Goal: Transaction & Acquisition: Purchase product/service

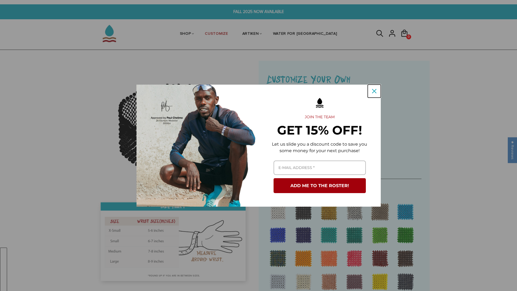
click at [373, 92] on icon "close icon" at bounding box center [374, 91] width 4 height 4
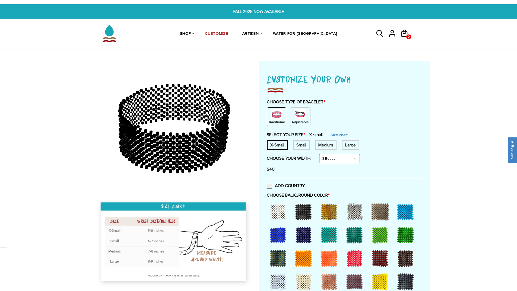
scroll to position [136, 0]
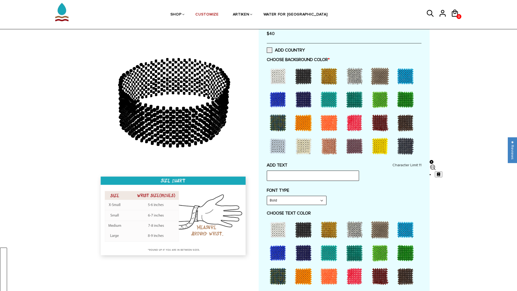
click at [309, 169] on div "ADD TEXT Character Limit: 11" at bounding box center [344, 171] width 155 height 18
click at [295, 177] on input "text" at bounding box center [313, 176] width 92 height 10
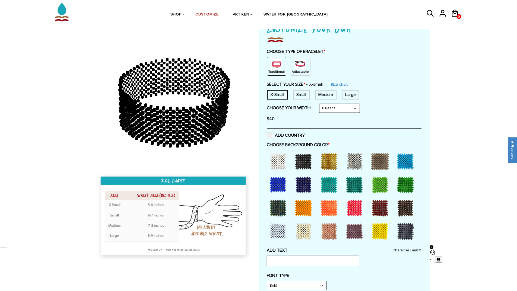
scroll to position [0, 0]
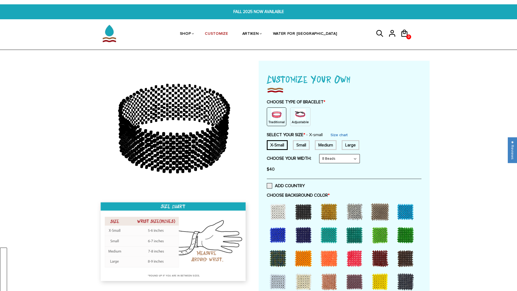
click at [243, 8] on div at bounding box center [258, 12] width 317 height 14
click at [271, 15] on div at bounding box center [258, 12] width 317 height 14
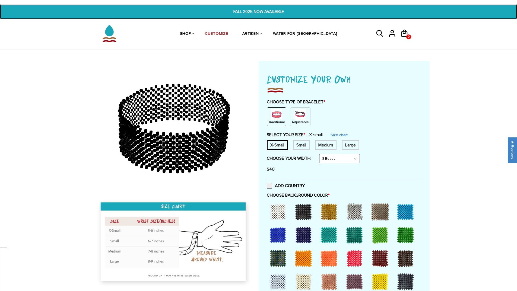
click at [270, 13] on span "FALL 2025 NOW AVAILABLE" at bounding box center [258, 12] width 200 height 6
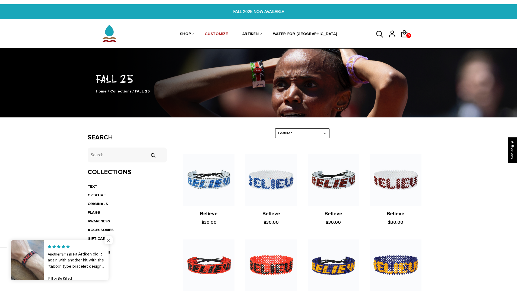
click at [109, 241] on span "Close popup widget" at bounding box center [108, 240] width 8 height 8
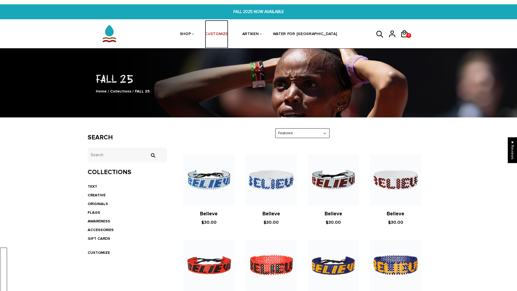
click at [228, 31] on link "CUSTOMIZE" at bounding box center [216, 34] width 23 height 29
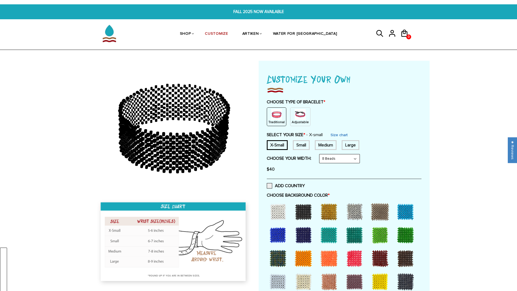
click at [297, 111] on img at bounding box center [300, 114] width 11 height 11
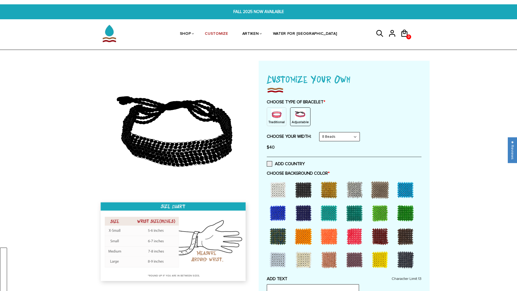
click at [343, 139] on select "8 Beads 6 Beads 10 Beads" at bounding box center [339, 136] width 40 height 9
select select "6-beads"
click at [320, 132] on select "8 Beads 6 Beads 10 Beads" at bounding box center [339, 136] width 40 height 9
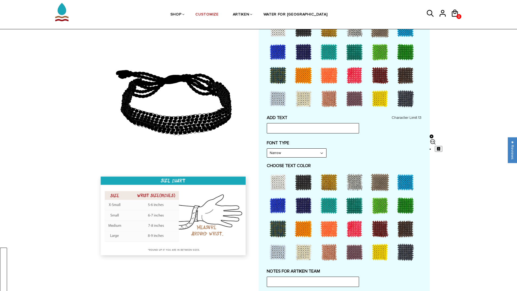
scroll to position [109, 0]
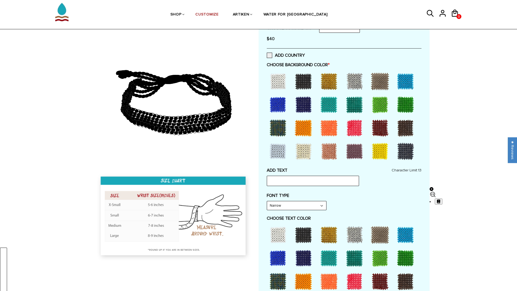
click at [299, 78] on div at bounding box center [303, 82] width 22 height 22
click at [303, 239] on div at bounding box center [303, 235] width 22 height 22
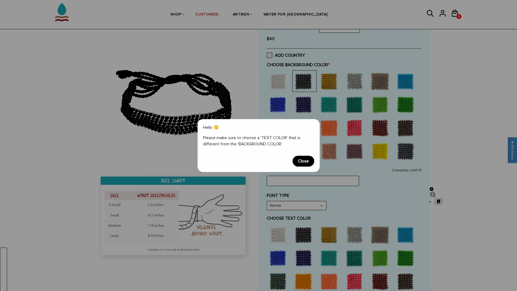
click at [305, 157] on span "Close" at bounding box center [303, 161] width 22 height 11
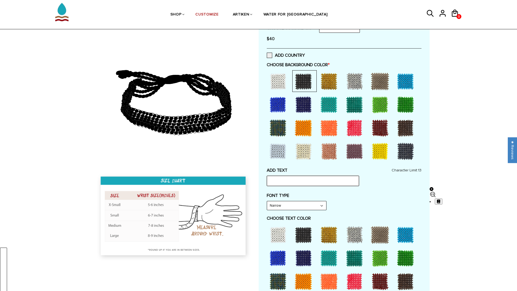
click at [297, 176] on input "text" at bounding box center [313, 181] width 92 height 10
type input "test"
click at [290, 204] on select "Narrow Bold" at bounding box center [296, 205] width 59 height 9
select select "Bold"
click at [267, 201] on select "Narrow Bold" at bounding box center [296, 205] width 59 height 9
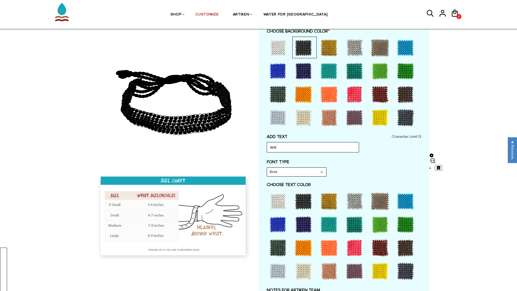
scroll to position [190, 0]
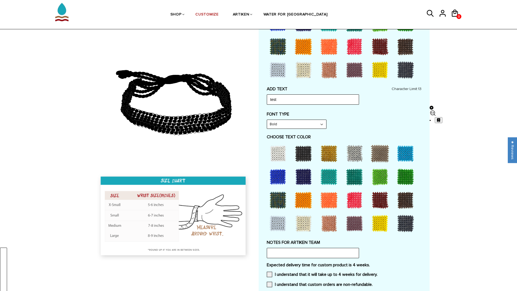
click at [307, 186] on div at bounding box center [303, 177] width 22 height 22
click at [290, 251] on input "text" at bounding box center [313, 253] width 92 height 10
type input "test1"
click at [273, 279] on div "Expected delivery time for custom product is 4 weeks. I understand that it will…" at bounding box center [344, 276] width 155 height 28
click at [269, 275] on span at bounding box center [269, 274] width 5 height 5
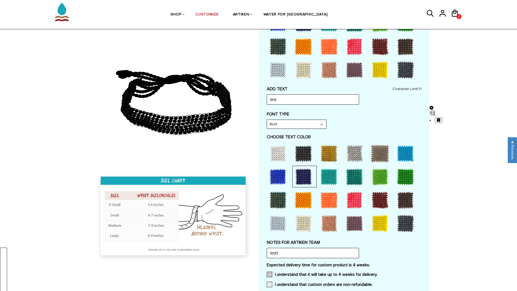
click at [377, 273] on input "I understand that it will take up to 4 weeks for delivery." at bounding box center [377, 273] width 0 height 0
click at [267, 286] on span at bounding box center [269, 284] width 5 height 5
click at [372, 283] on input "I understand that custom orders are non-refundable." at bounding box center [372, 283] width 0 height 0
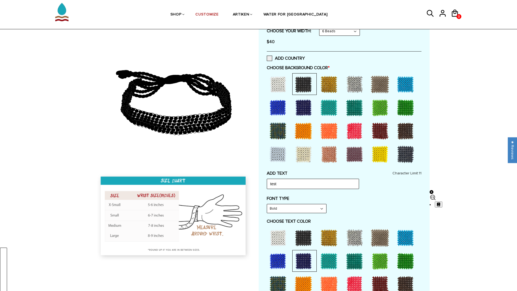
scroll to position [54, 0]
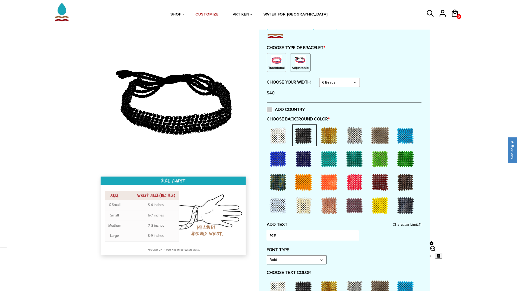
click at [269, 110] on label "ADD COUNTRY" at bounding box center [286, 109] width 38 height 5
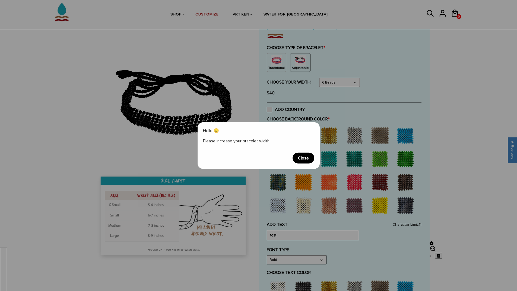
click at [307, 158] on span "Close" at bounding box center [303, 158] width 22 height 11
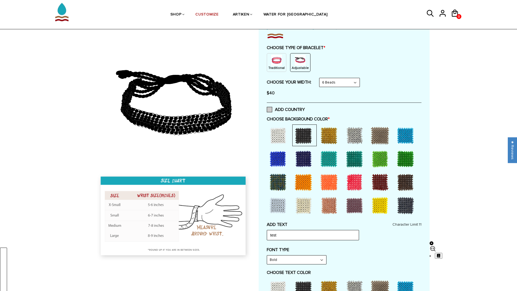
click at [272, 110] on label "ADD COUNTRY" at bounding box center [286, 109] width 38 height 5
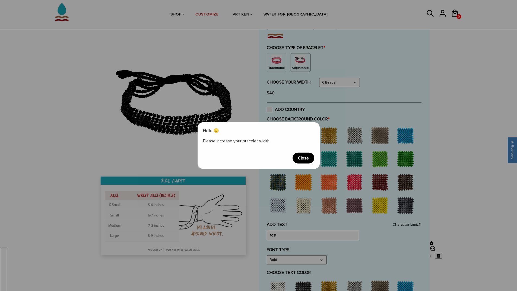
click at [300, 160] on span "Close" at bounding box center [303, 158] width 22 height 11
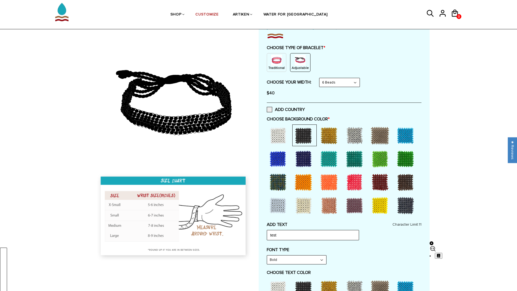
click at [339, 82] on select "8 Beads 6 Beads 10 Beads" at bounding box center [339, 82] width 40 height 9
select select "10-beads"
click at [320, 78] on select "8 Beads 6 Beads 10 Beads" at bounding box center [339, 82] width 40 height 9
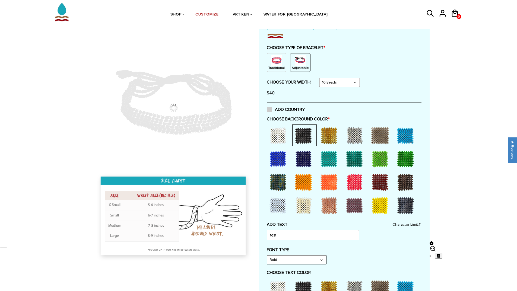
click at [269, 109] on span at bounding box center [269, 109] width 5 height 5
click at [305, 108] on input "ADD COUNTRY" at bounding box center [305, 108] width 0 height 0
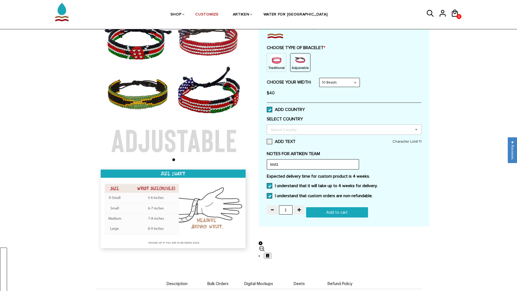
click at [305, 133] on div "Select Country Others Afghanistan Aland Islands Albania Algeria American Samoa …" at bounding box center [344, 130] width 155 height 10
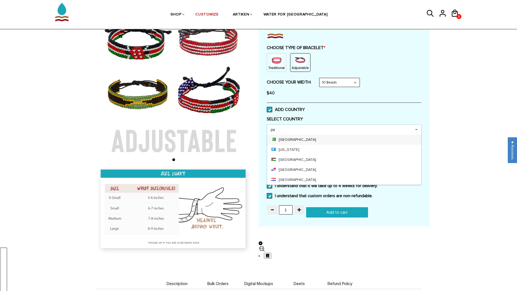
type input "pa"
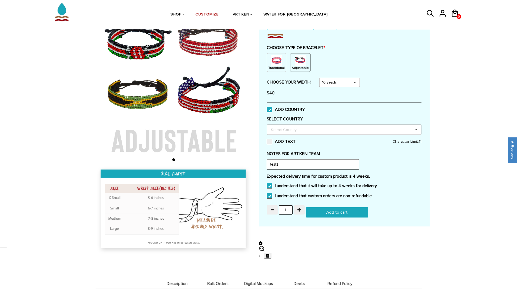
click at [298, 132] on div "Select Country" at bounding box center [286, 129] width 35 height 6
type input "pak"
click at [302, 141] on div "Pakistan" at bounding box center [344, 140] width 154 height 10
click at [466, 216] on div "Home / [CUSTOMIZE] YOUR OWN" at bounding box center [258, 177] width 517 height 341
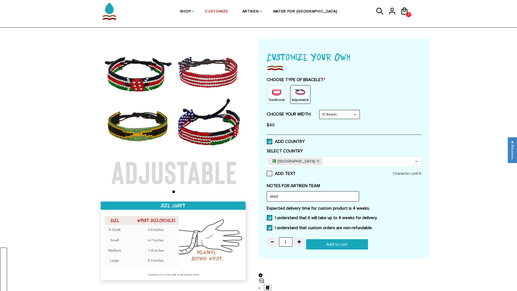
scroll to position [0, 0]
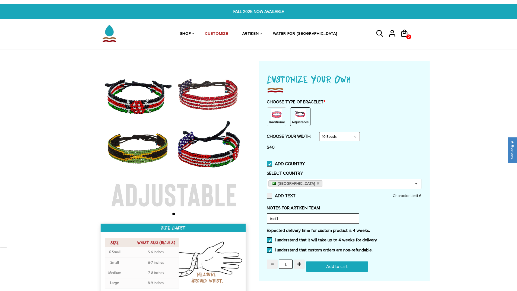
click at [279, 119] on img at bounding box center [276, 114] width 11 height 11
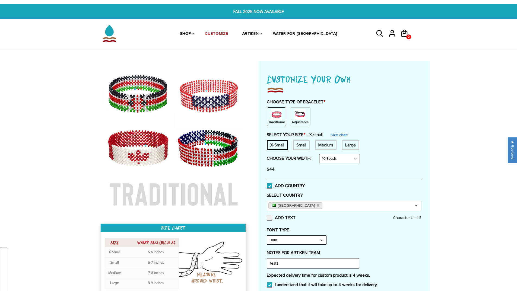
click at [301, 145] on div "Small" at bounding box center [301, 145] width 17 height 10
click at [346, 144] on div "Large" at bounding box center [351, 145] width 18 height 10
click at [409, 36] on span "0" at bounding box center [408, 37] width 4 height 8
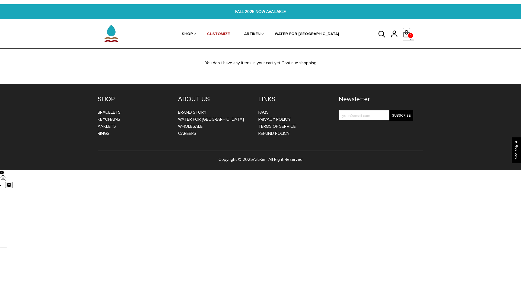
click at [408, 33] on span "0" at bounding box center [410, 36] width 4 height 8
click at [230, 36] on link "CUSTOMIZE" at bounding box center [218, 34] width 23 height 29
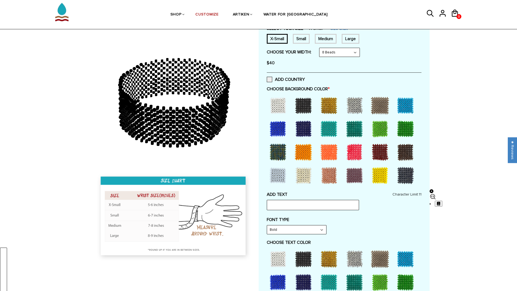
scroll to position [109, 0]
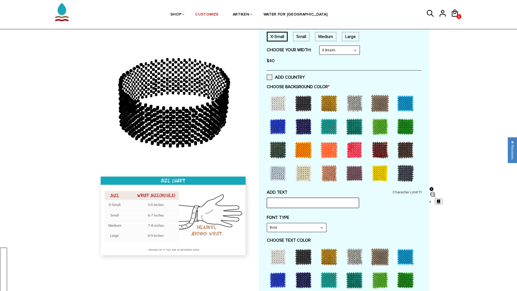
click at [349, 203] on input "text" at bounding box center [313, 203] width 92 height 10
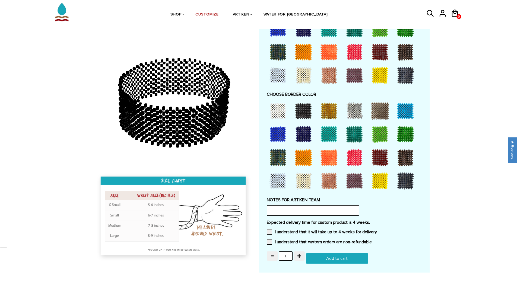
scroll to position [353, 0]
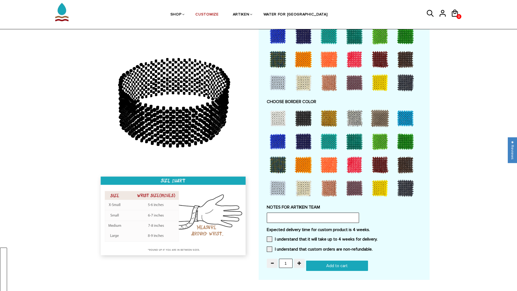
click at [335, 167] on div at bounding box center [329, 165] width 22 height 22
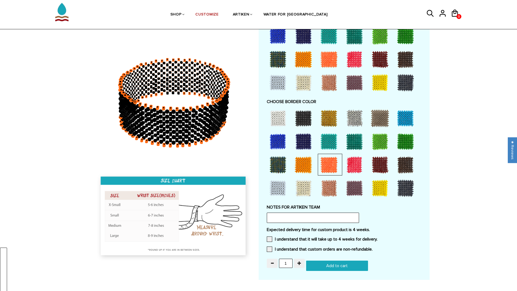
click at [329, 185] on div at bounding box center [329, 188] width 22 height 22
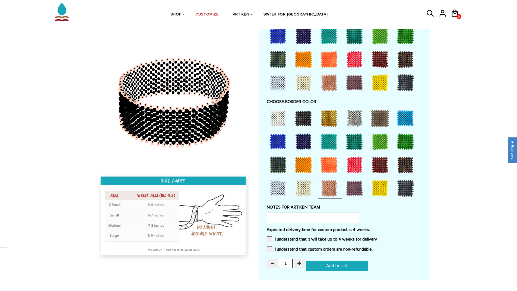
click at [328, 169] on div at bounding box center [329, 165] width 22 height 22
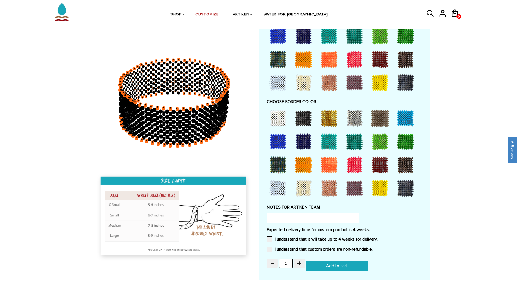
click at [358, 173] on div at bounding box center [354, 165] width 22 height 22
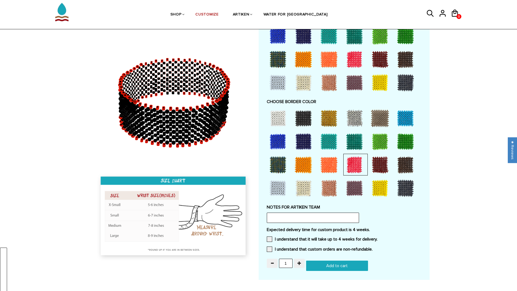
click at [301, 84] on div at bounding box center [303, 83] width 22 height 22
click at [318, 84] on div at bounding box center [329, 83] width 22 height 22
click at [326, 84] on div at bounding box center [329, 83] width 22 height 22
click at [352, 87] on div at bounding box center [354, 83] width 22 height 22
click at [381, 64] on div at bounding box center [380, 60] width 22 height 22
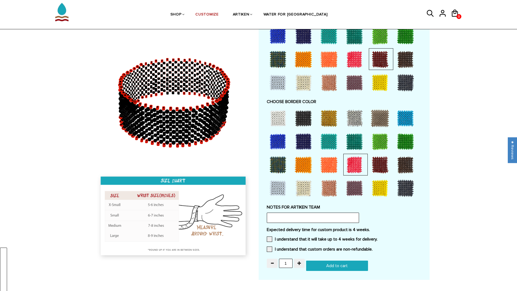
click at [402, 61] on div at bounding box center [405, 60] width 22 height 22
click at [408, 120] on div at bounding box center [405, 118] width 22 height 22
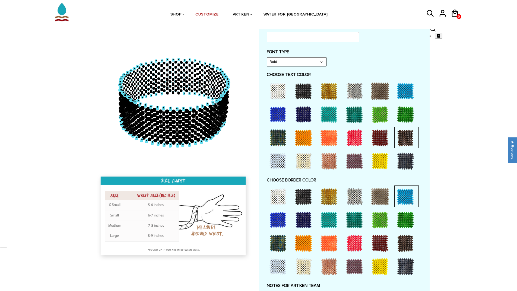
scroll to position [271, 0]
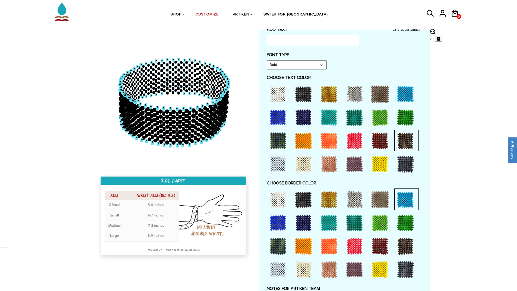
click at [277, 90] on div at bounding box center [278, 94] width 22 height 22
click at [283, 65] on select "Bold" at bounding box center [296, 64] width 59 height 9
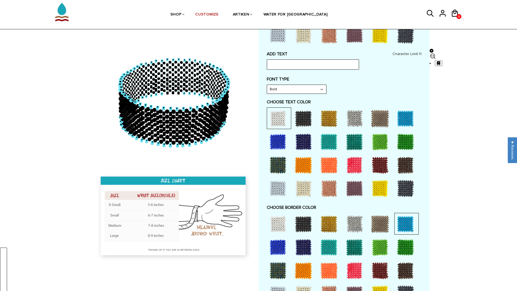
scroll to position [217, 0]
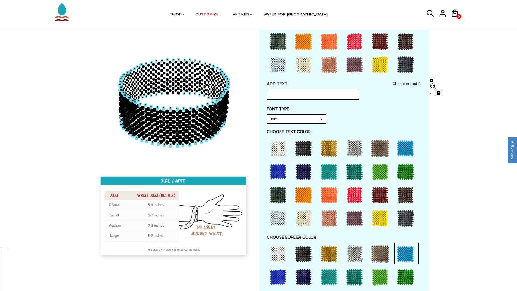
click at [325, 151] on div at bounding box center [329, 149] width 22 height 22
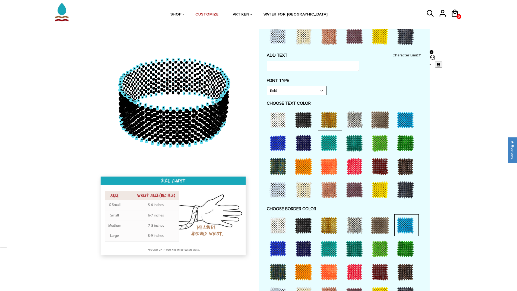
scroll to position [271, 0]
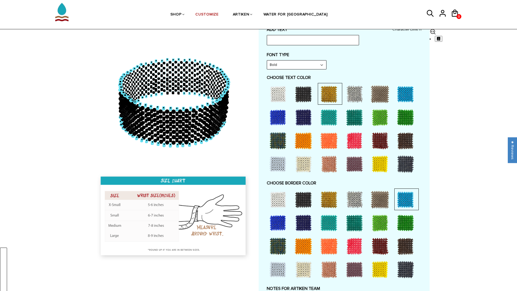
click at [350, 93] on div at bounding box center [354, 94] width 22 height 22
click at [353, 114] on div at bounding box center [354, 118] width 22 height 22
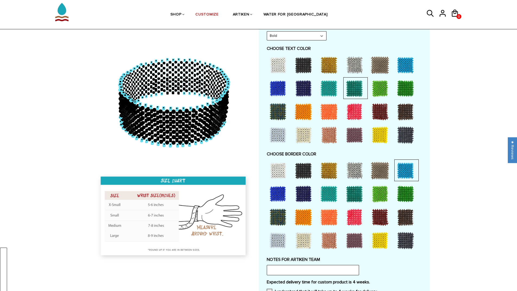
scroll to position [353, 0]
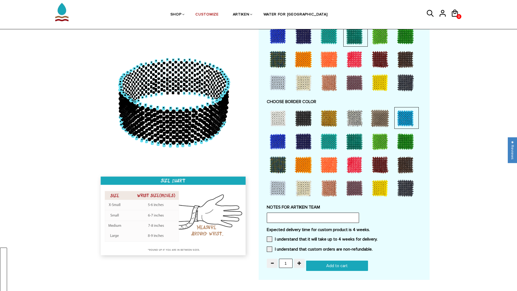
click at [329, 116] on div at bounding box center [329, 118] width 22 height 22
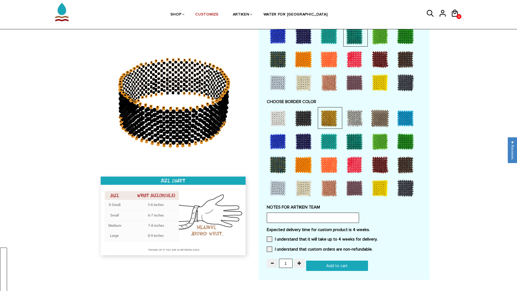
click at [309, 114] on div at bounding box center [303, 118] width 22 height 22
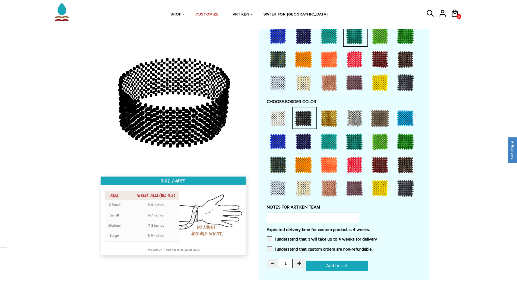
click at [272, 117] on div at bounding box center [278, 118] width 22 height 22
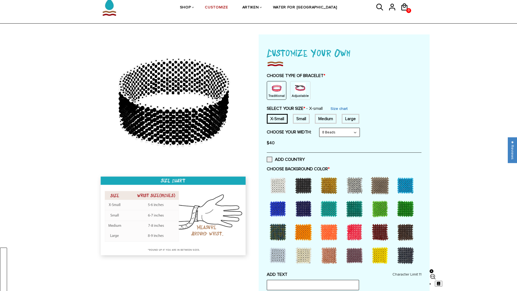
scroll to position [0, 0]
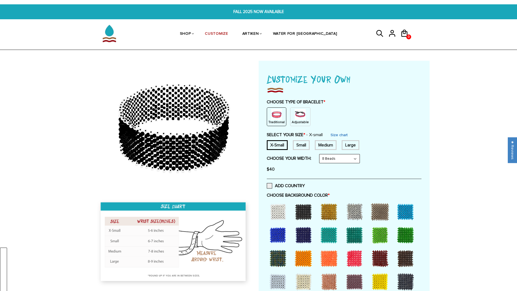
click at [299, 122] on p "Adjustable" at bounding box center [300, 122] width 17 height 5
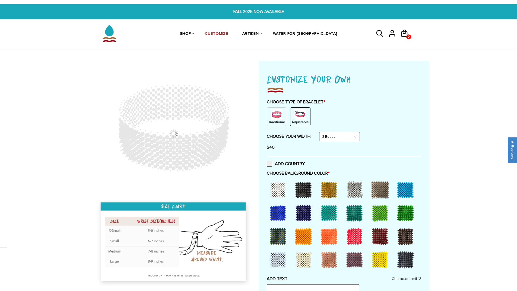
scroll to position [27, 0]
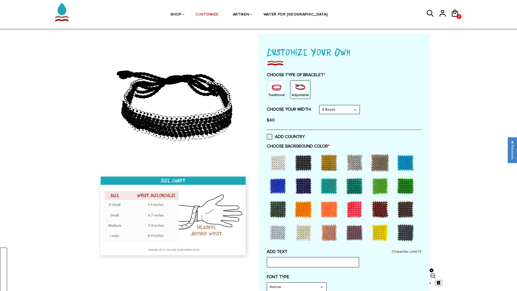
click at [282, 156] on div at bounding box center [278, 163] width 22 height 22
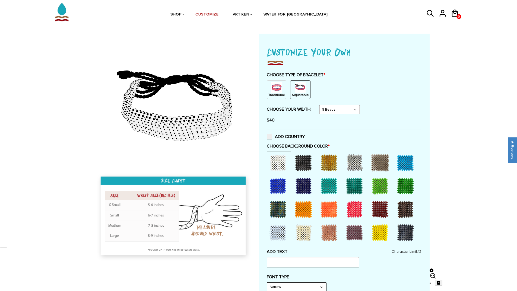
click at [302, 163] on div at bounding box center [303, 163] width 22 height 22
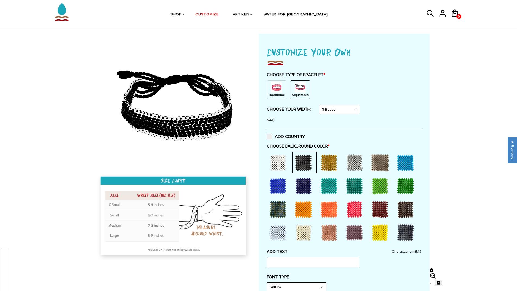
click at [337, 163] on div at bounding box center [329, 163] width 22 height 22
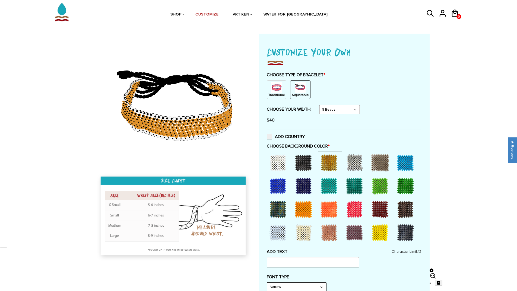
click at [359, 164] on div at bounding box center [354, 163] width 22 height 22
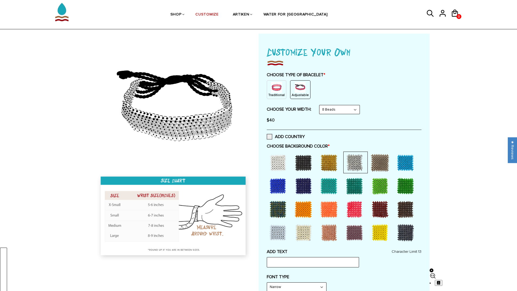
click at [379, 167] on div at bounding box center [380, 163] width 22 height 22
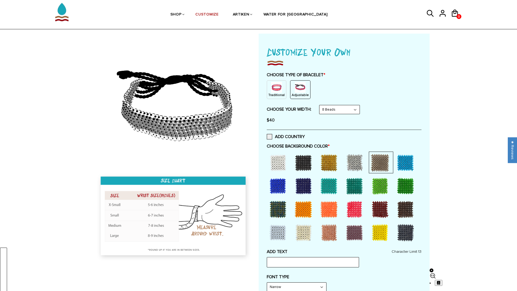
click at [404, 165] on div at bounding box center [405, 163] width 22 height 22
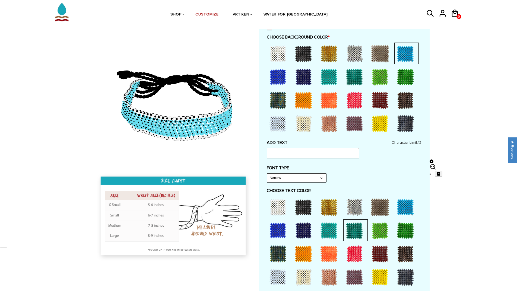
scroll to position [163, 0]
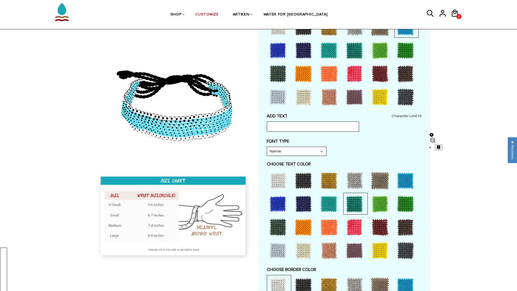
click at [379, 184] on div at bounding box center [380, 181] width 22 height 22
click at [379, 215] on div at bounding box center [344, 216] width 155 height 93
click at [368, 244] on div at bounding box center [344, 216] width 155 height 93
click at [343, 252] on div at bounding box center [354, 251] width 22 height 22
click at [349, 251] on div at bounding box center [354, 251] width 22 height 22
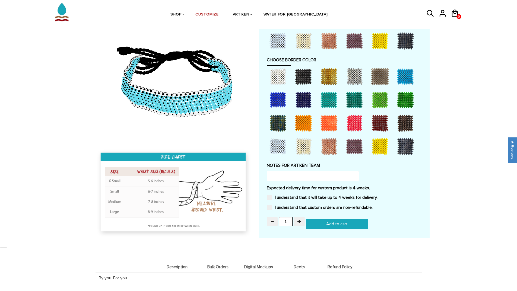
scroll to position [434, 0]
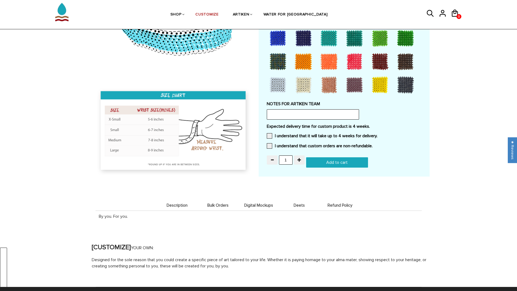
click at [348, 87] on div at bounding box center [354, 85] width 22 height 22
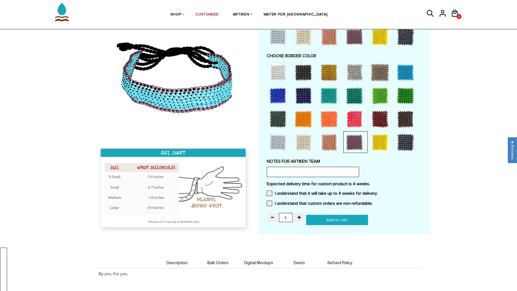
scroll to position [298, 0]
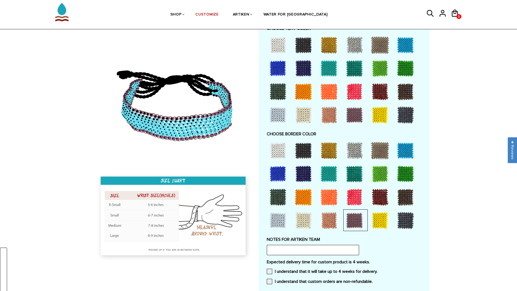
click at [353, 115] on div at bounding box center [354, 115] width 22 height 22
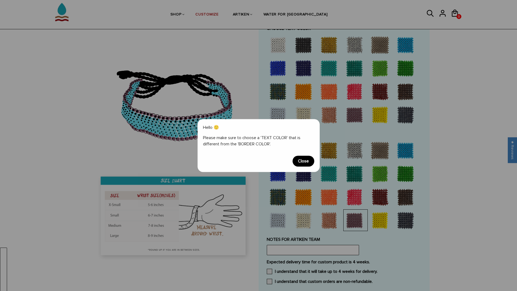
click at [302, 159] on span "Close" at bounding box center [303, 161] width 22 height 11
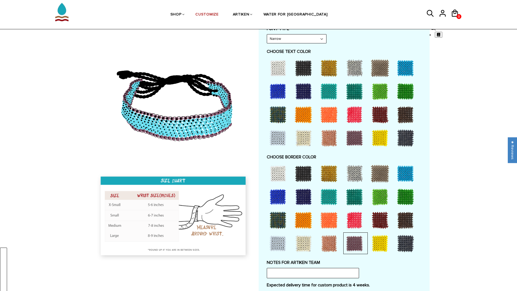
scroll to position [244, 0]
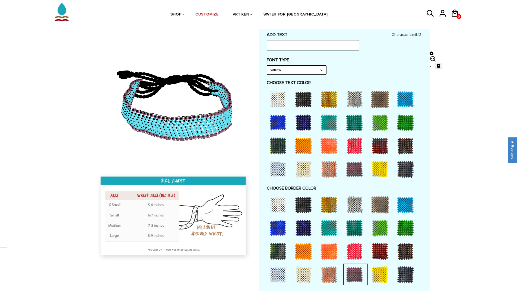
click at [361, 113] on div at bounding box center [354, 123] width 22 height 22
click at [355, 122] on div at bounding box center [354, 123] width 22 height 22
click at [350, 120] on div at bounding box center [354, 123] width 22 height 22
click at [318, 144] on div at bounding box center [329, 146] width 22 height 22
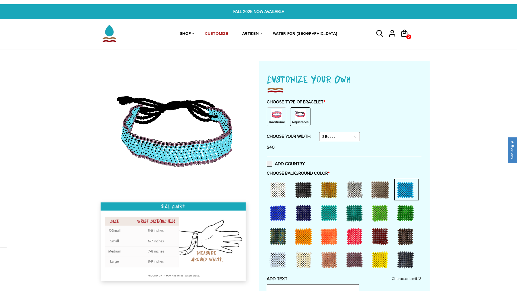
scroll to position [27, 0]
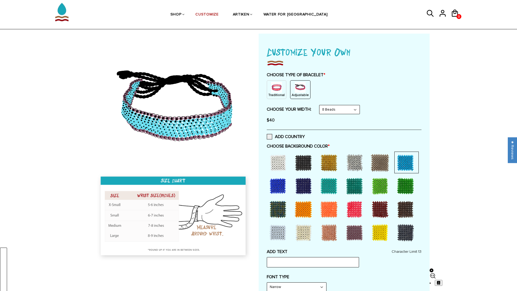
click at [353, 107] on select "8 Beads 6 Beads 10 Beads" at bounding box center [339, 109] width 40 height 9
drag, startPoint x: 353, startPoint y: 107, endPoint x: 350, endPoint y: 104, distance: 4.2
click at [353, 107] on select "8 Beads 6 Beads 10 Beads" at bounding box center [339, 109] width 40 height 9
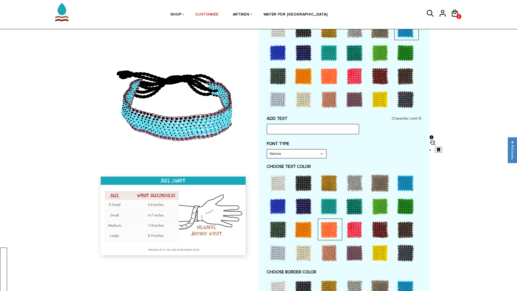
scroll to position [244, 0]
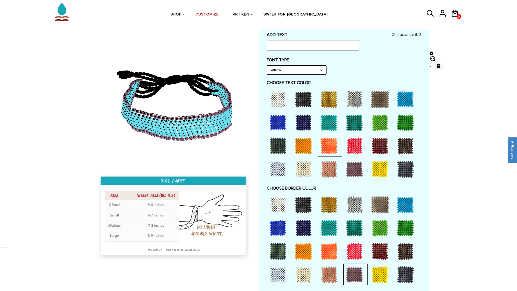
click at [278, 65] on div "Narrow Narrow Bold" at bounding box center [297, 69] width 60 height 9
click at [316, 70] on select "Narrow Bold" at bounding box center [296, 70] width 59 height 9
click at [317, 69] on select "Narrow Bold" at bounding box center [296, 70] width 59 height 9
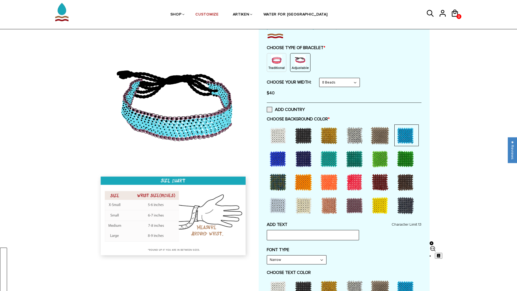
scroll to position [0, 0]
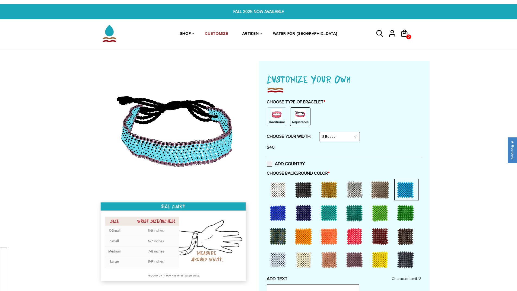
click at [297, 189] on div at bounding box center [303, 190] width 22 height 22
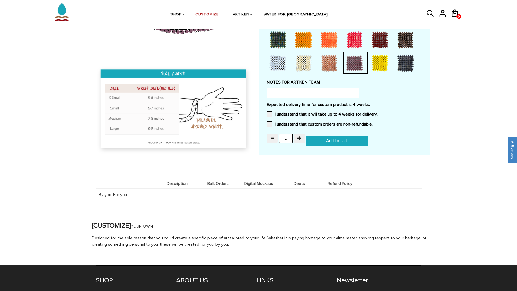
scroll to position [510, 0]
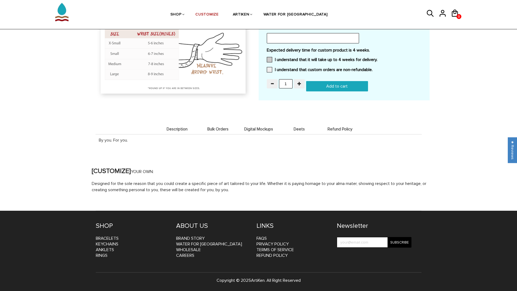
click at [283, 59] on label "I understand that it will take up to 4 weeks for delivery." at bounding box center [322, 59] width 111 height 5
click at [377, 58] on input "I understand that it will take up to 4 weeks for delivery." at bounding box center [377, 58] width 0 height 0
click at [290, 71] on label "I understand that custom orders are non-refundable." at bounding box center [320, 69] width 106 height 5
click at [372, 68] on input "I understand that custom orders are non-refundable." at bounding box center [372, 68] width 0 height 0
click at [329, 85] on input "Add to cart" at bounding box center [337, 86] width 62 height 10
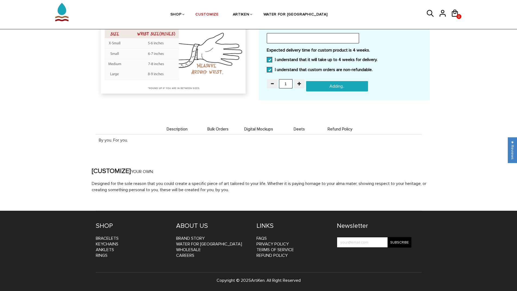
type input "Add to cart"
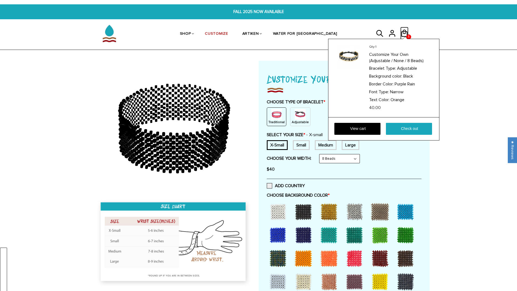
click at [403, 33] on icon at bounding box center [404, 33] width 6 height 7
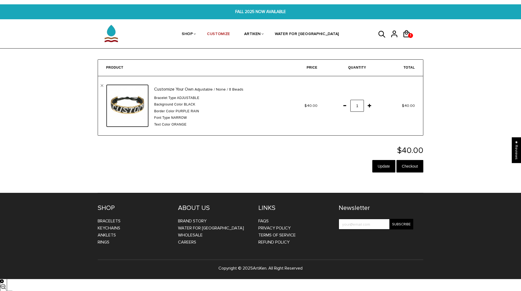
click at [134, 103] on img at bounding box center [127, 105] width 43 height 43
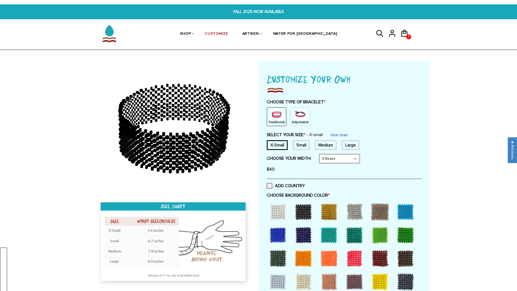
click at [305, 145] on div "Small" at bounding box center [301, 145] width 17 height 10
click at [332, 148] on div "Medium" at bounding box center [326, 145] width 22 height 10
click at [352, 147] on div "Large" at bounding box center [351, 145] width 18 height 10
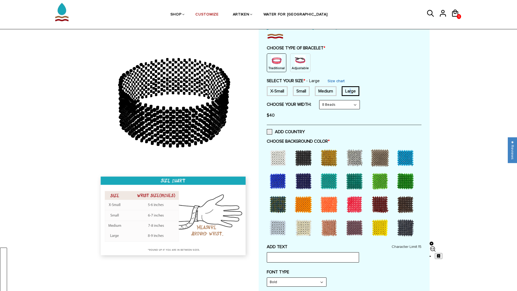
scroll to position [54, 0]
click at [351, 104] on select "8 Beads 6 Beads 10 Beads" at bounding box center [339, 104] width 40 height 9
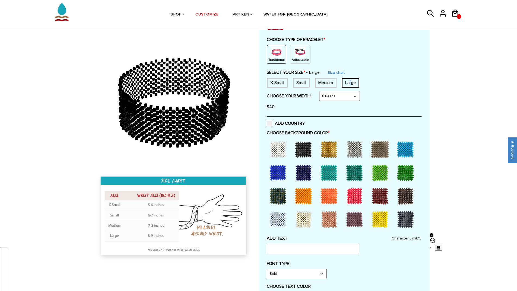
scroll to position [71, 0]
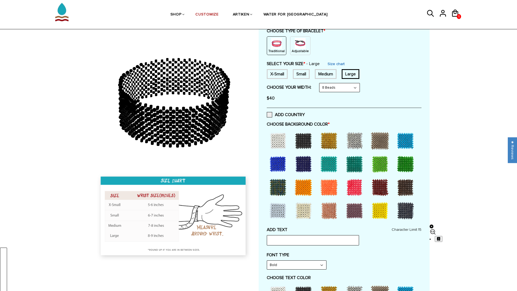
click at [279, 142] on div at bounding box center [278, 141] width 22 height 22
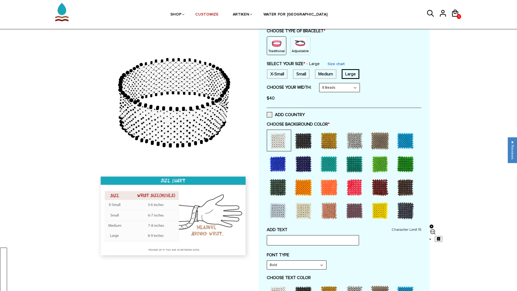
click at [307, 141] on div at bounding box center [303, 141] width 22 height 22
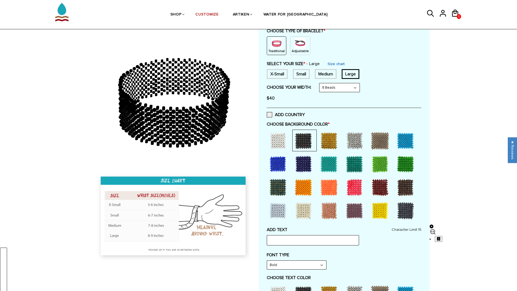
click at [336, 144] on div at bounding box center [329, 141] width 22 height 22
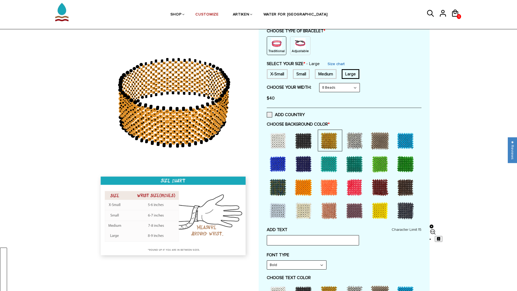
click at [300, 48] on img at bounding box center [300, 43] width 11 height 11
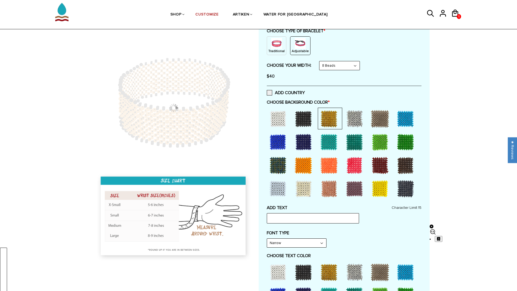
click at [328, 120] on div at bounding box center [329, 119] width 22 height 22
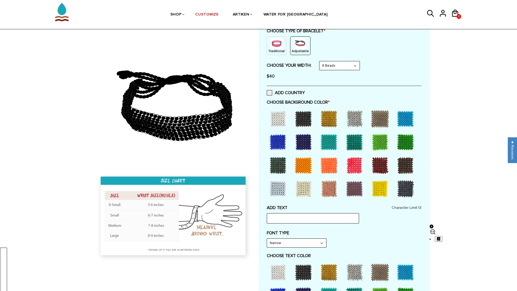
click at [359, 120] on div at bounding box center [354, 119] width 22 height 22
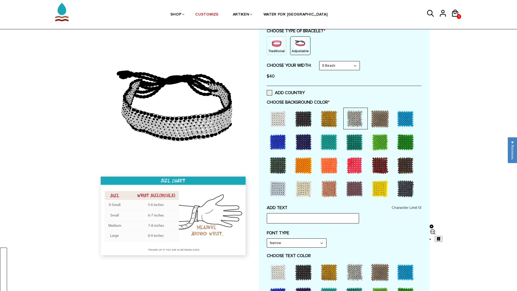
click at [385, 120] on div at bounding box center [380, 119] width 22 height 22
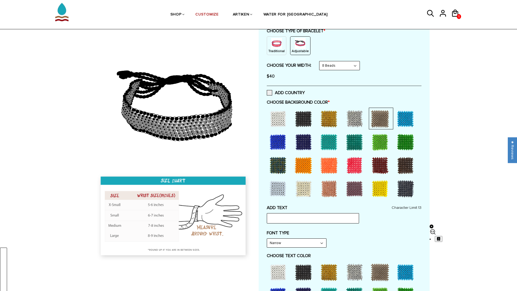
click at [372, 149] on div at bounding box center [380, 142] width 22 height 22
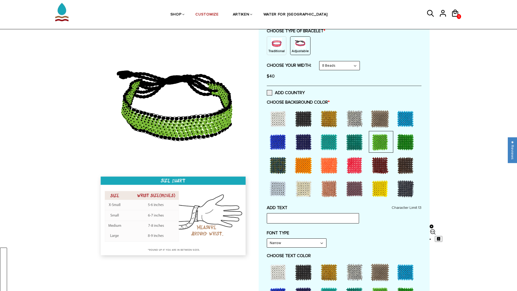
click at [328, 167] on div at bounding box center [329, 166] width 22 height 22
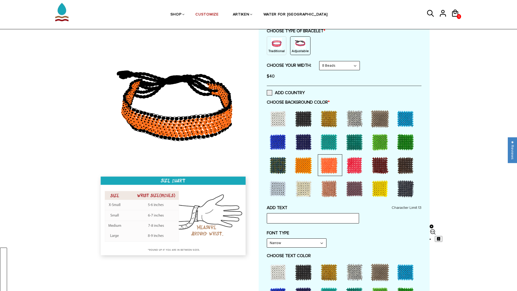
click at [293, 181] on div at bounding box center [303, 189] width 22 height 22
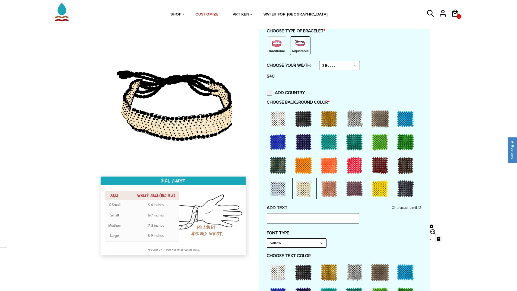
click at [339, 64] on select "8 Beads 6 Beads 10 Beads" at bounding box center [339, 65] width 40 height 9
select select "6-beads"
click at [320, 61] on select "8 Beads 6 Beads 10 Beads" at bounding box center [339, 65] width 40 height 9
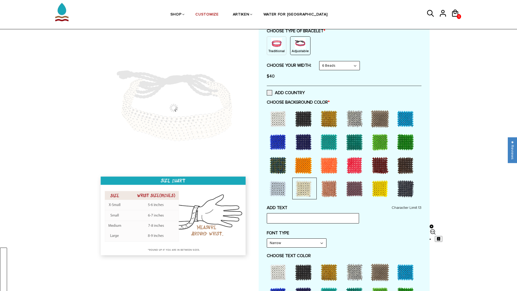
click at [329, 160] on div at bounding box center [329, 166] width 22 height 22
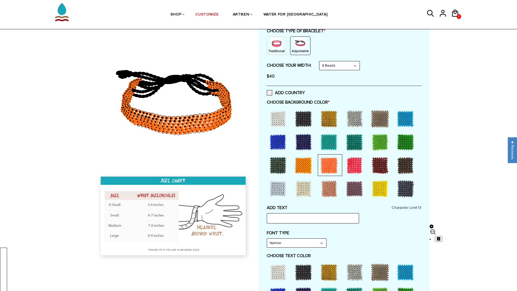
click at [352, 163] on div at bounding box center [354, 166] width 22 height 22
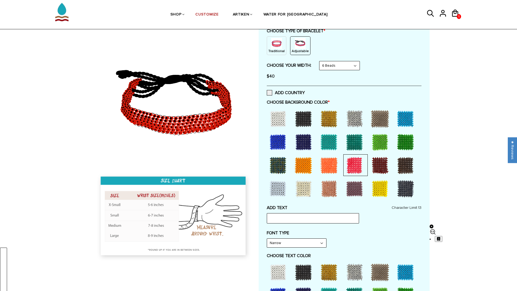
click at [402, 165] on div at bounding box center [405, 166] width 22 height 22
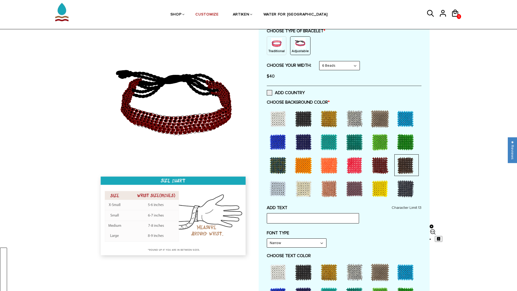
click at [333, 275] on div at bounding box center [329, 273] width 22 height 22
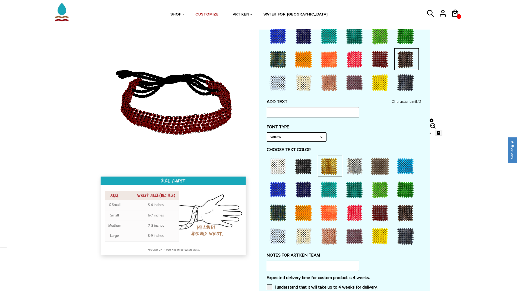
scroll to position [180, 0]
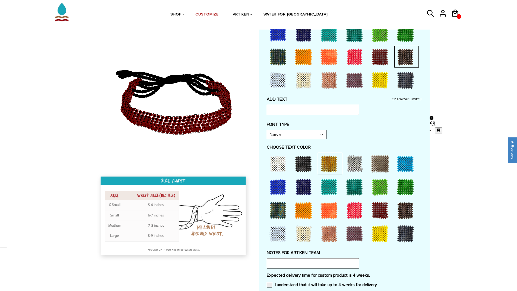
click at [351, 208] on div at bounding box center [354, 211] width 22 height 22
click at [313, 224] on div at bounding box center [303, 234] width 22 height 22
click at [294, 237] on div at bounding box center [303, 234] width 22 height 22
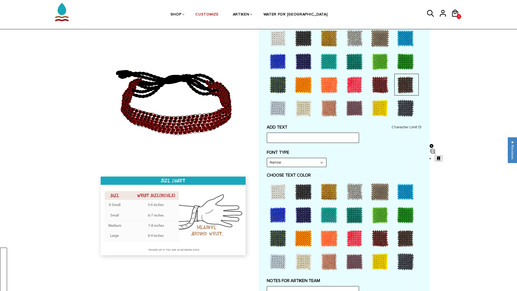
scroll to position [98, 0]
